Goal: Find specific page/section: Find specific page/section

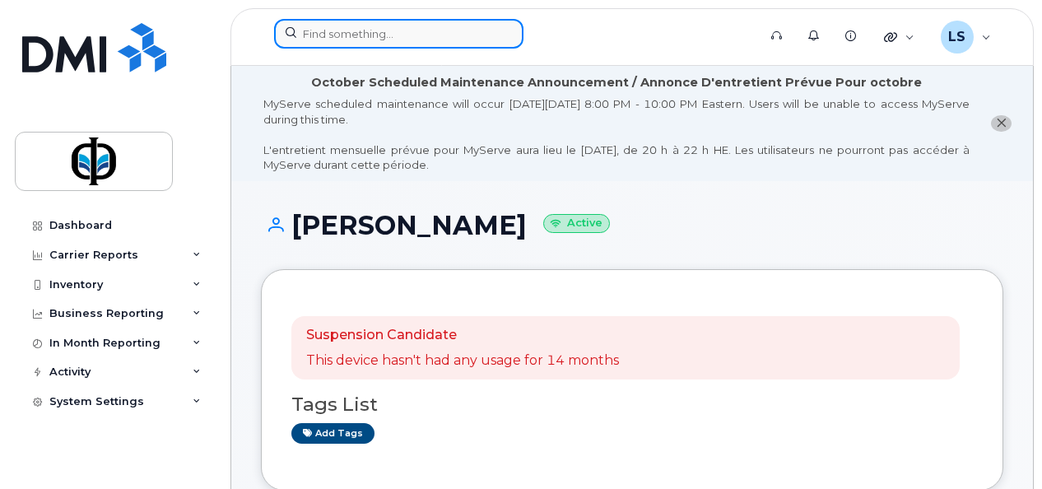
click at [347, 29] on input at bounding box center [398, 34] width 249 height 30
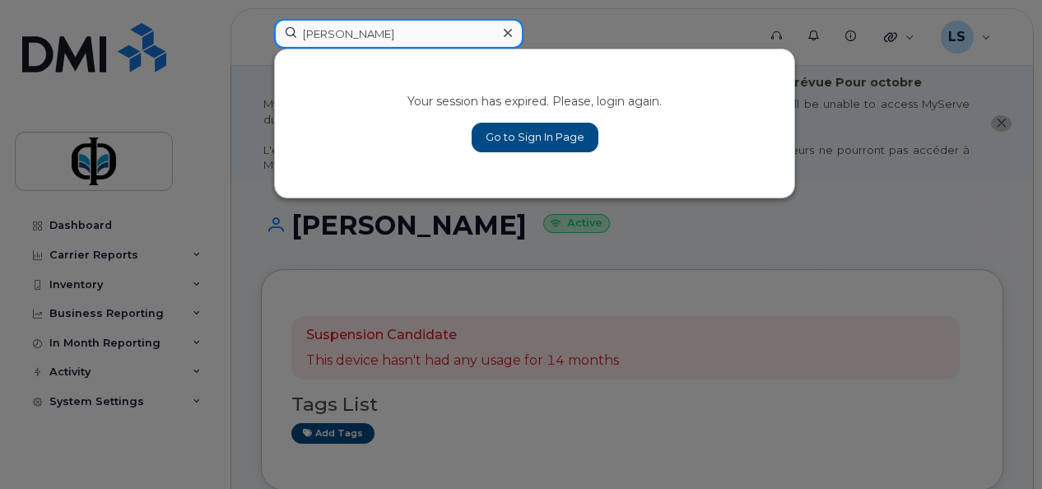
type input "[PERSON_NAME]"
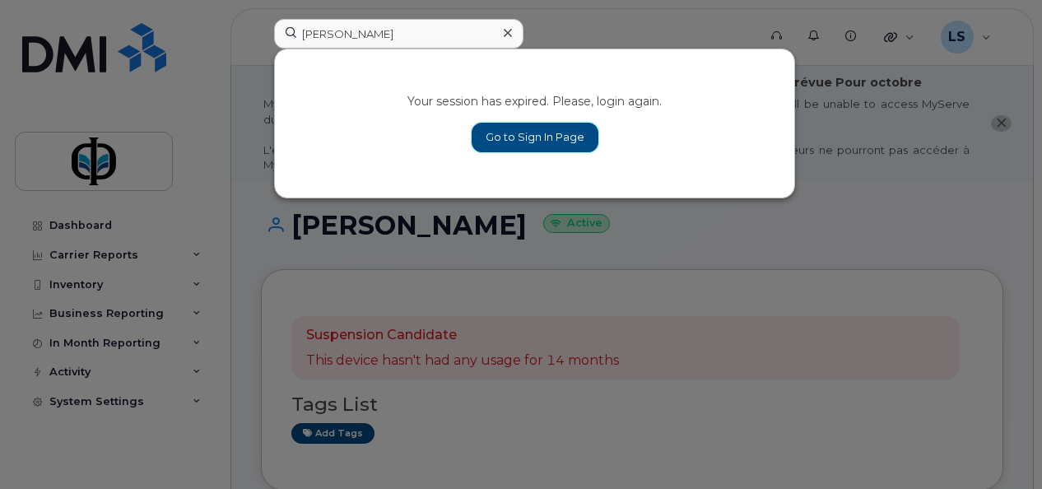
click at [519, 133] on link "Go to Sign In Page" at bounding box center [535, 138] width 127 height 30
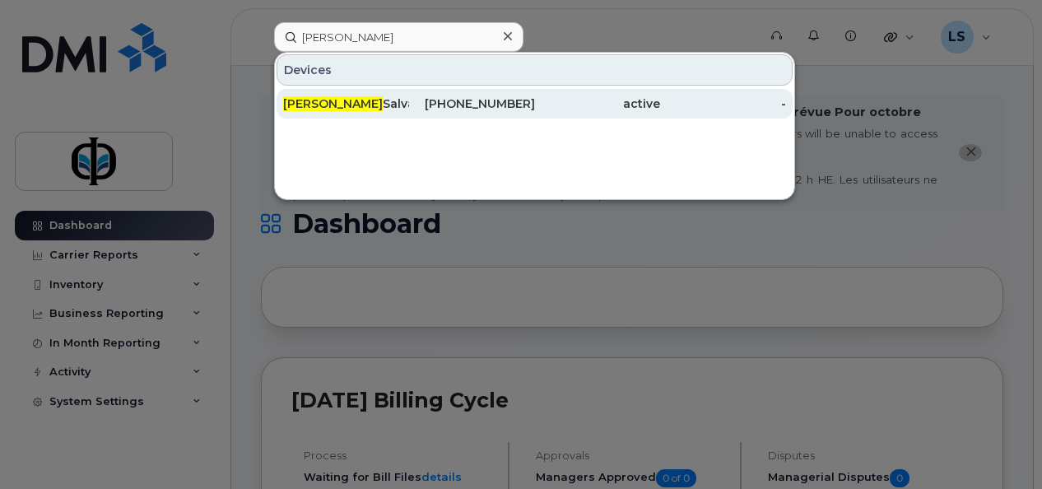
type input "[PERSON_NAME]"
click at [435, 95] on div "780-598-7624" at bounding box center [472, 104] width 126 height 30
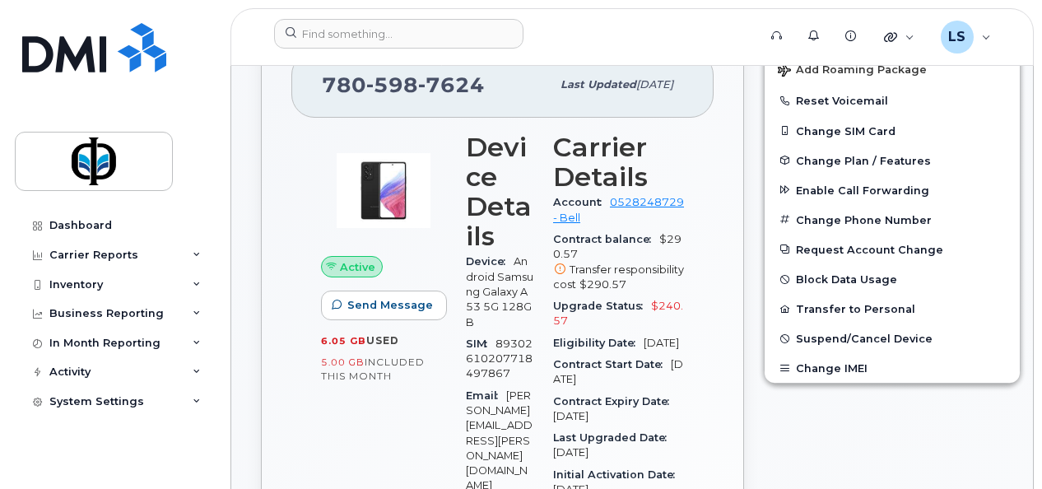
scroll to position [502, 0]
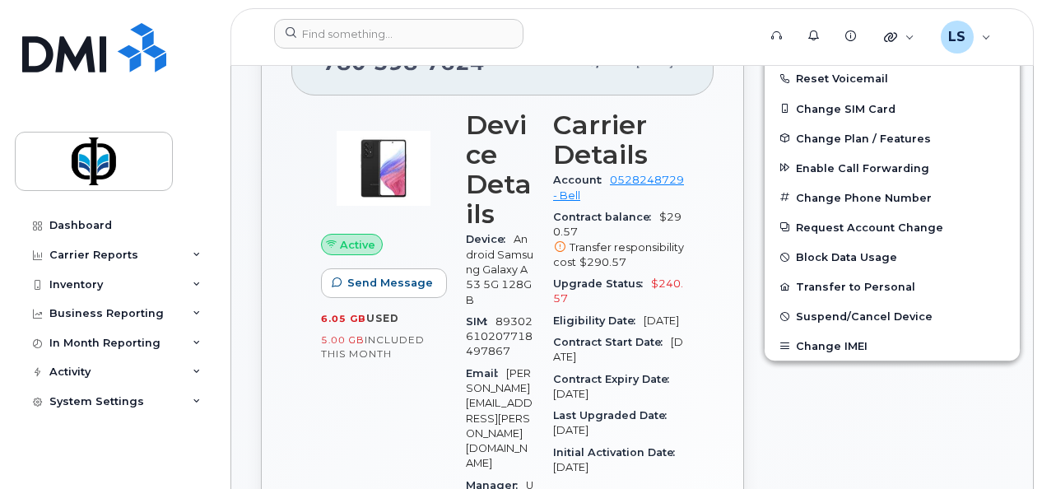
drag, startPoint x: 548, startPoint y: 391, endPoint x: 654, endPoint y: 411, distance: 107.2
click at [654, 406] on div "Contract Expiry Date Aug 13, 2026" at bounding box center [618, 387] width 131 height 37
drag, startPoint x: 654, startPoint y: 411, endPoint x: 619, endPoint y: 400, distance: 36.2
copy div "Contract Expiry Date Aug 13, 2026"
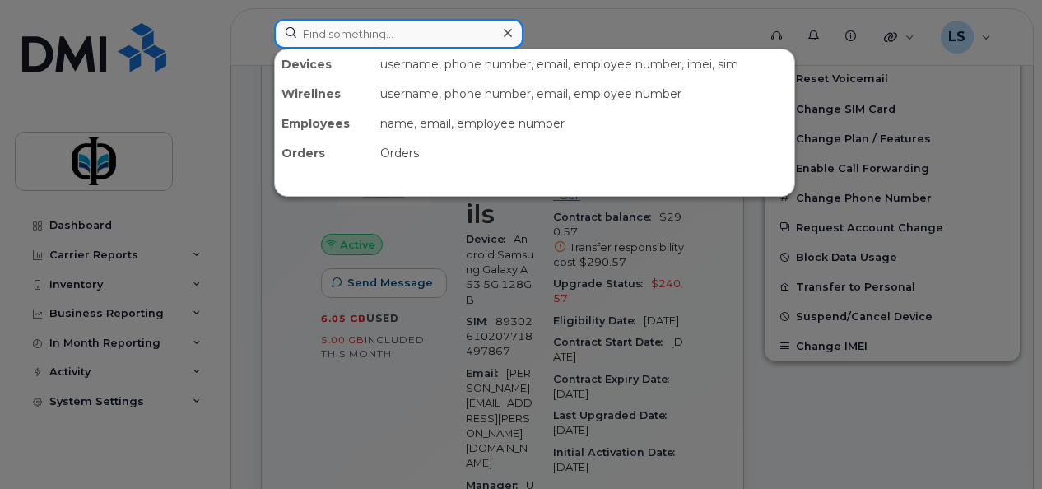
click at [399, 36] on input at bounding box center [398, 34] width 249 height 30
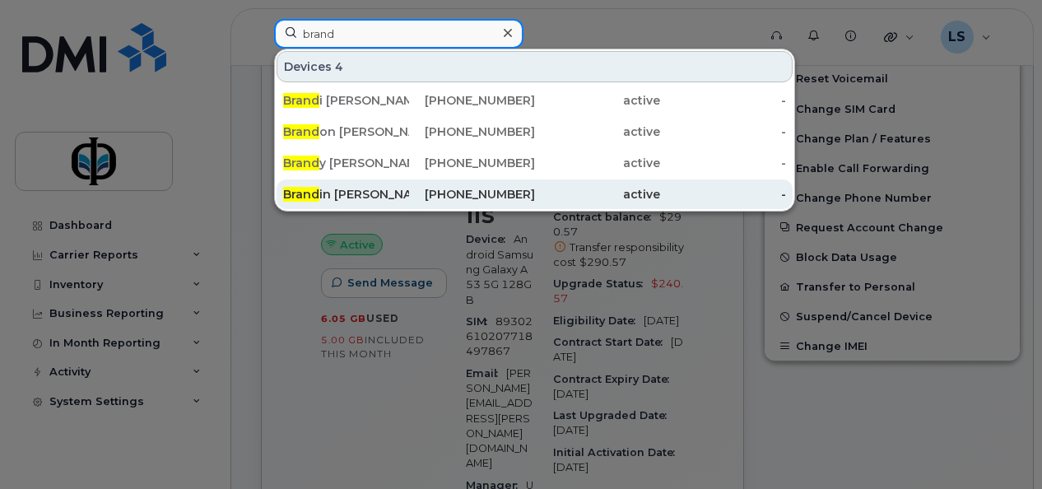
type input "brand"
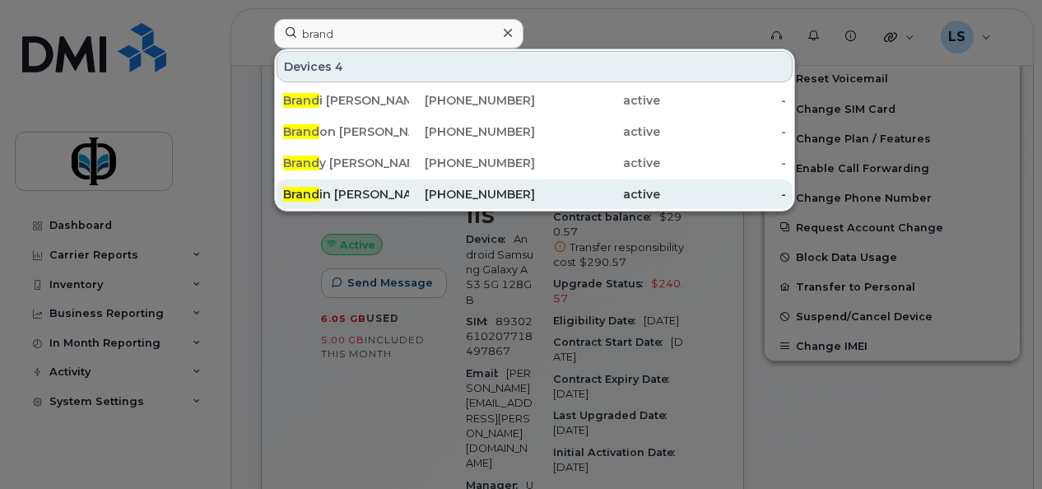
click at [405, 201] on div "Brand in Van Cauwenberghe" at bounding box center [346, 195] width 126 height 30
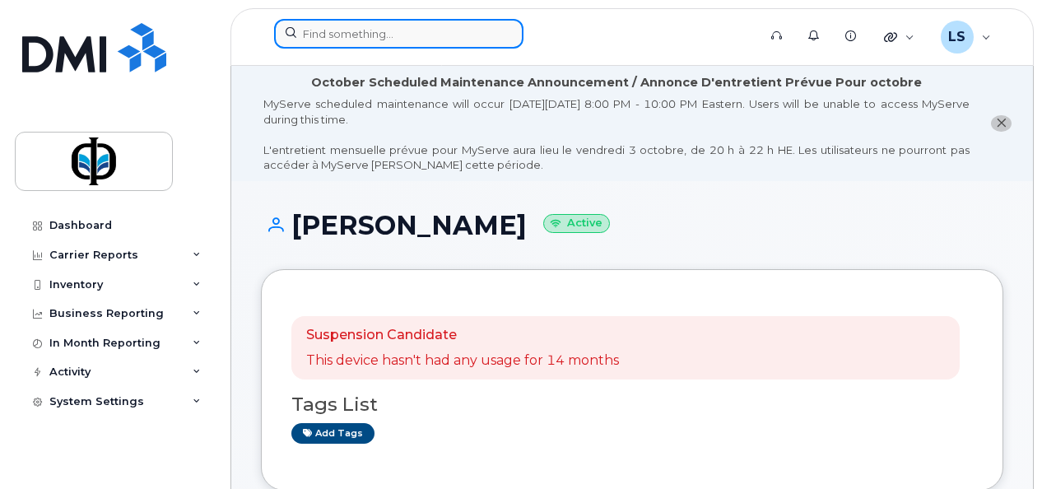
click at [413, 31] on input at bounding box center [398, 34] width 249 height 30
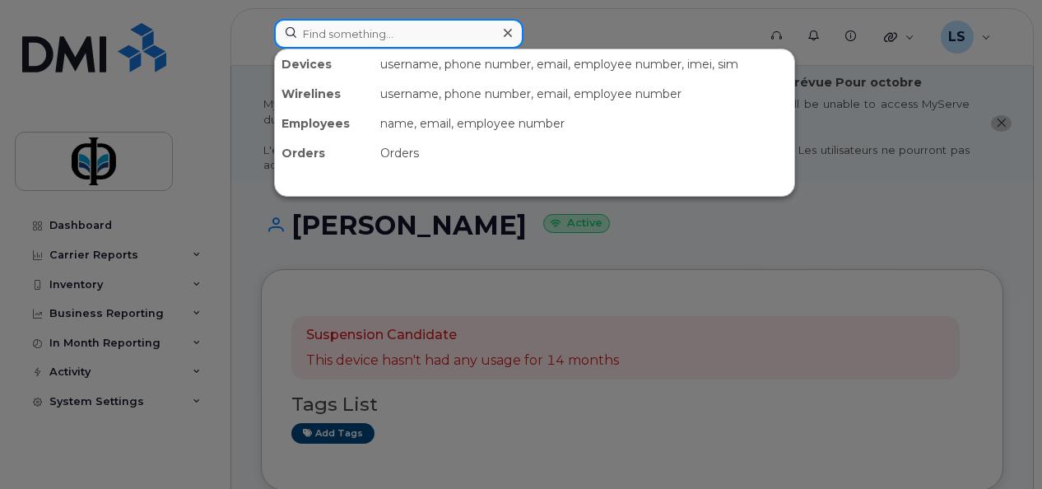
click at [413, 31] on input at bounding box center [398, 34] width 249 height 30
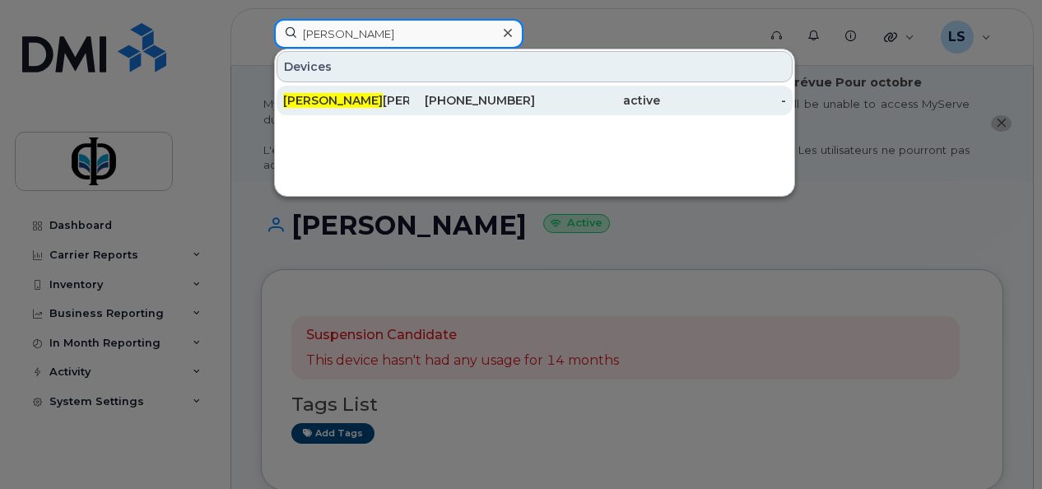
type input "vincent"
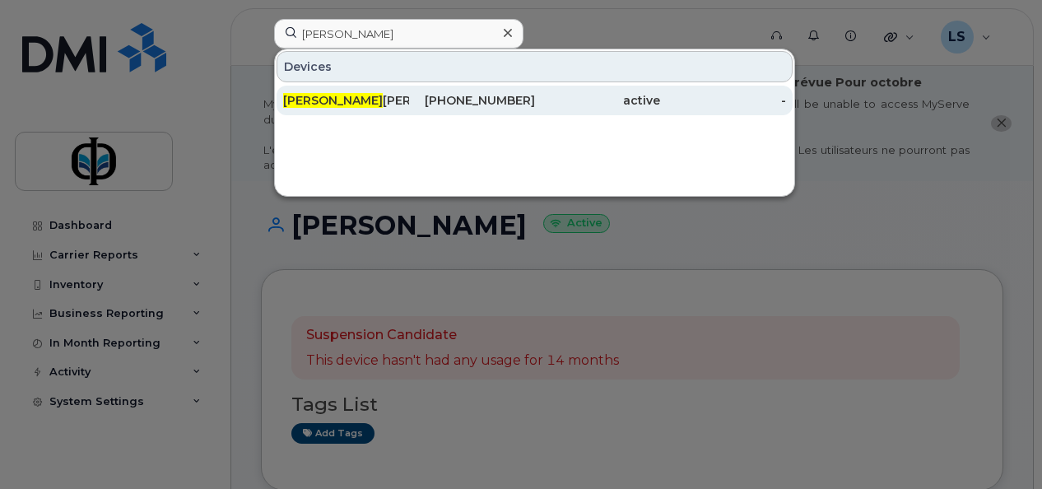
click at [418, 105] on div "780-742-1521" at bounding box center [472, 100] width 126 height 16
